Goal: Find specific page/section: Find specific page/section

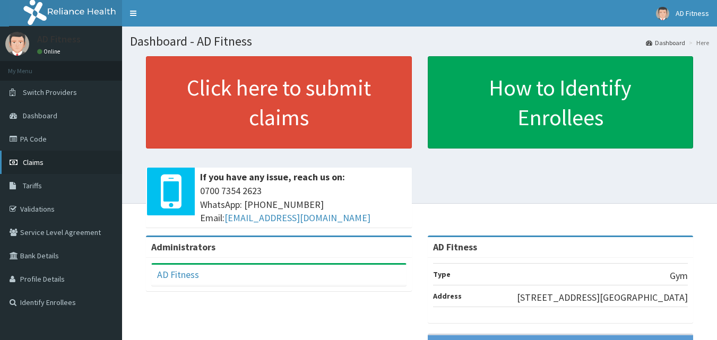
click at [41, 165] on span "Claims" at bounding box center [33, 163] width 21 height 10
